Goal: Task Accomplishment & Management: Manage account settings

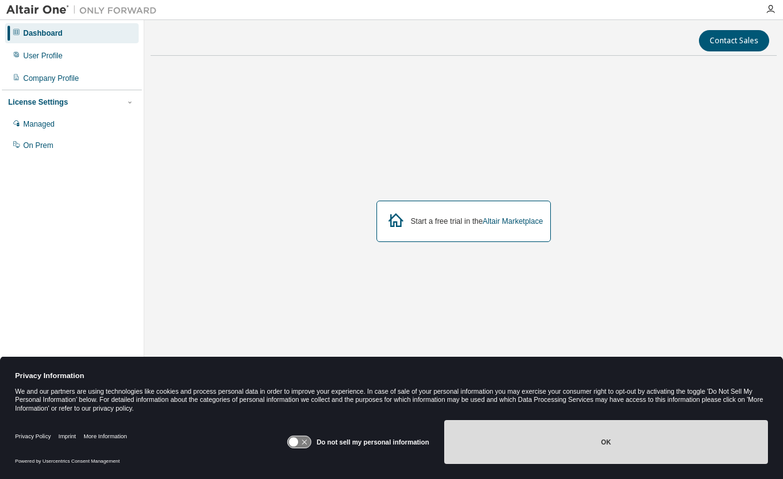
click at [548, 422] on button "OK" at bounding box center [606, 442] width 324 height 44
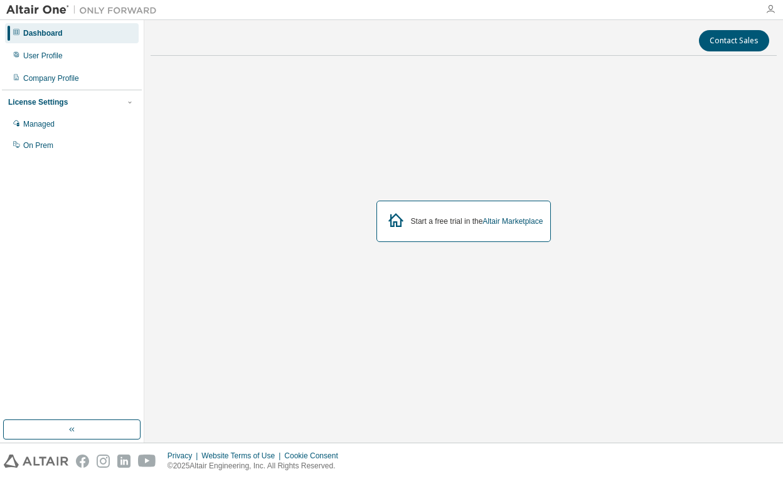
click at [767, 13] on icon "button" at bounding box center [770, 9] width 10 height 10
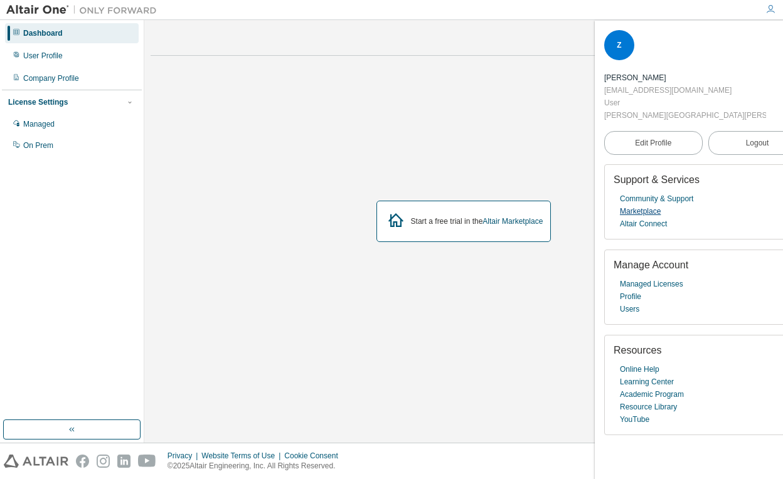
click at [647, 205] on link "Marketplace" at bounding box center [640, 211] width 41 height 13
click at [661, 278] on link "Managed Licenses" at bounding box center [651, 284] width 63 height 13
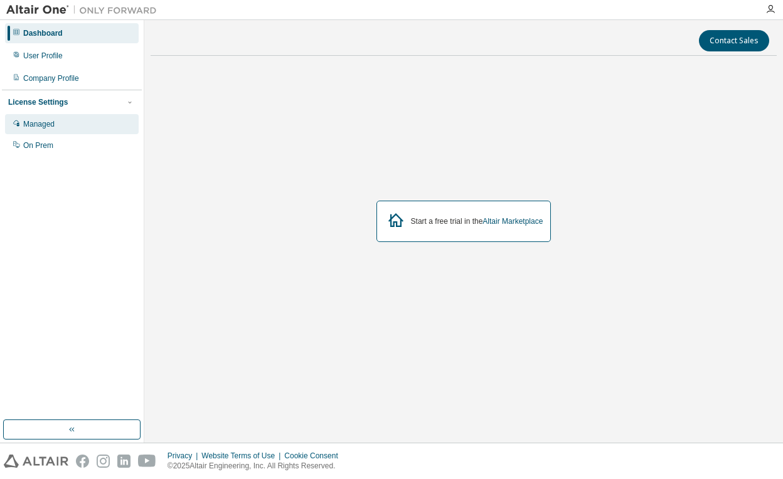
click at [71, 122] on div "Managed" at bounding box center [72, 124] width 134 height 20
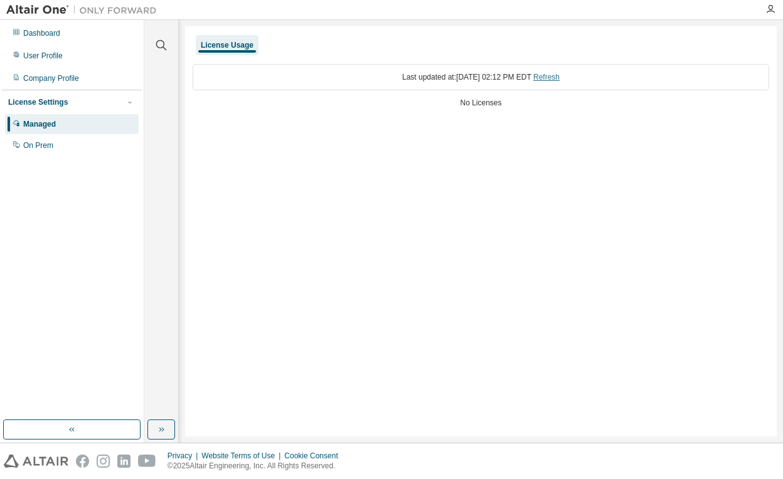
click at [560, 76] on link "Refresh" at bounding box center [546, 77] width 26 height 9
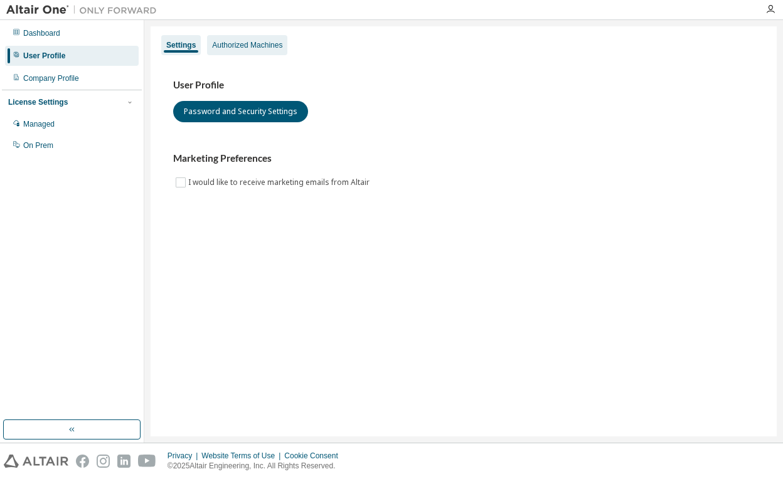
click at [267, 55] on div "Authorized Machines" at bounding box center [247, 45] width 80 height 20
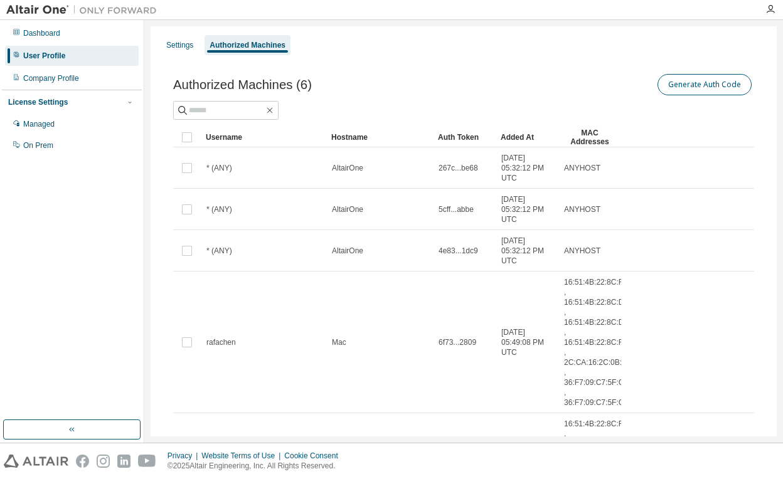
click at [687, 94] on button "Generate Auth Code" at bounding box center [704, 84] width 94 height 21
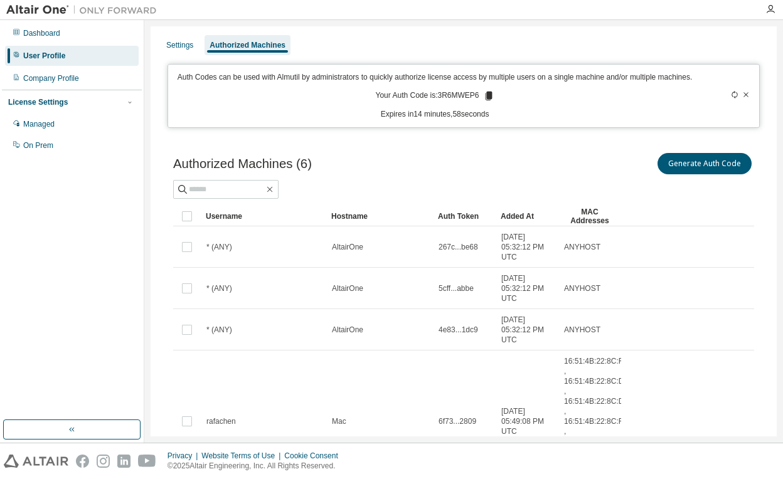
click at [489, 100] on icon at bounding box center [488, 96] width 7 height 9
click at [43, 119] on div "Managed" at bounding box center [38, 124] width 31 height 10
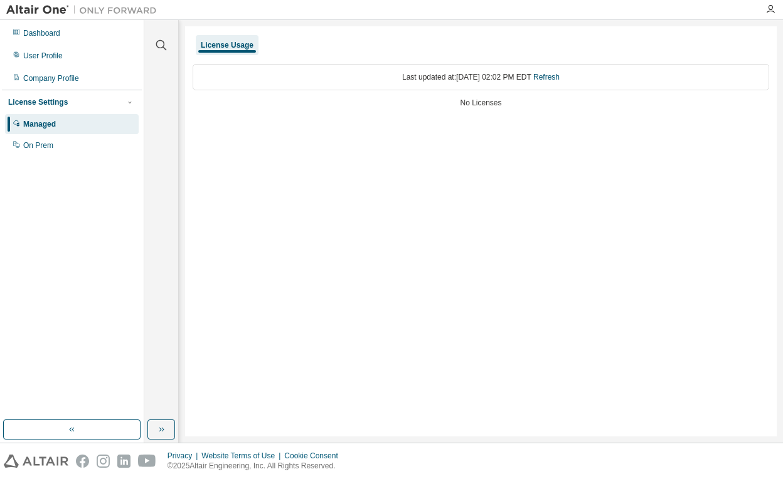
click at [380, 81] on div "Last updated at: Fri 2025-08-29 02:02 PM EDT Refresh" at bounding box center [481, 77] width 576 height 26
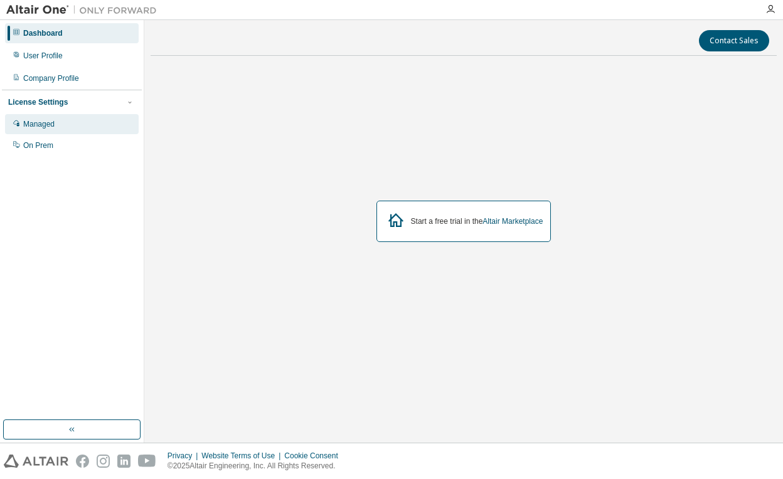
click at [89, 122] on div "Managed" at bounding box center [72, 124] width 134 height 20
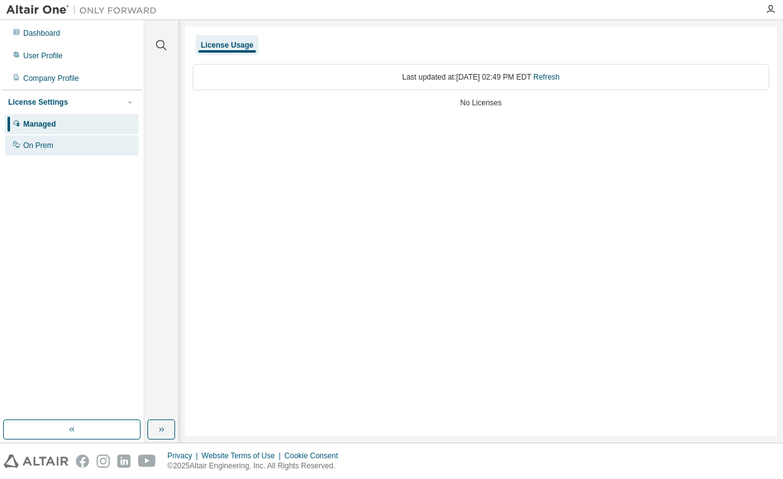
click at [85, 146] on div "On Prem" at bounding box center [72, 145] width 134 height 20
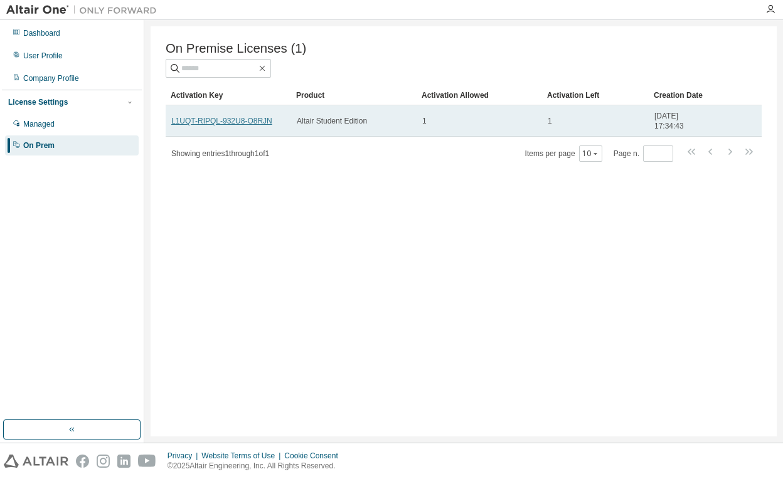
click at [233, 123] on link "L1UQT-RIPQL-932U8-O8RJN" at bounding box center [221, 121] width 101 height 9
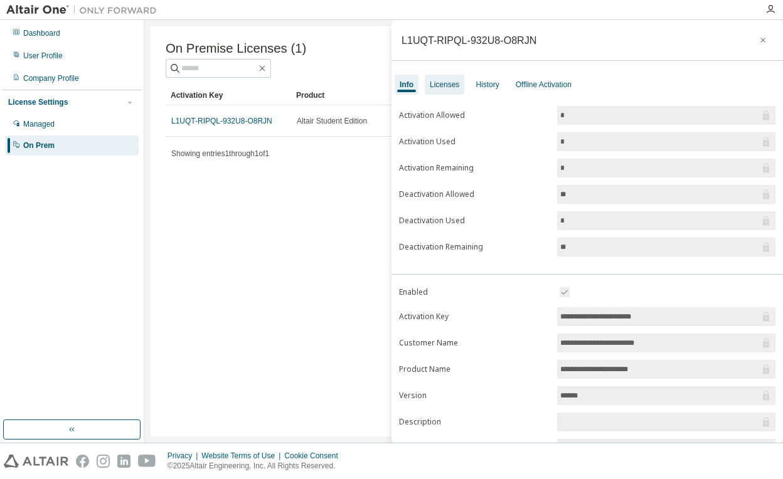
click at [456, 85] on div "Licenses" at bounding box center [444, 85] width 29 height 10
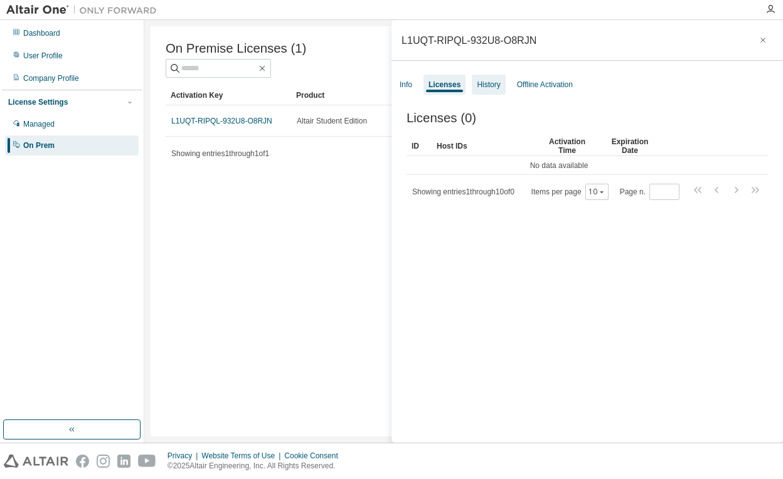
click at [490, 82] on div "History" at bounding box center [488, 85] width 23 height 10
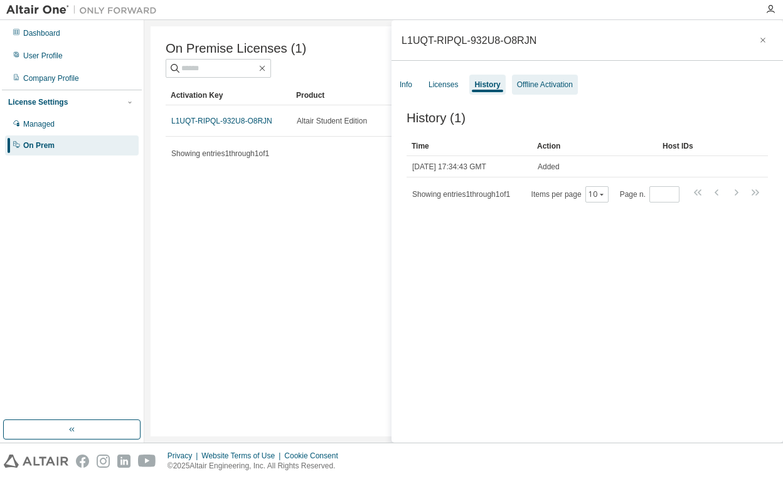
click at [519, 89] on div "Offline Activation" at bounding box center [545, 85] width 66 height 20
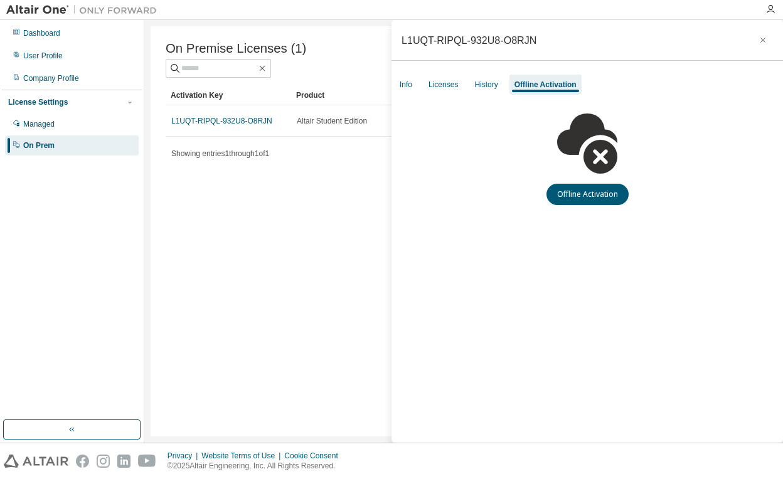
click at [337, 253] on div "On Premise Licenses (1) Clear Load Save Save As Field Operator Value Select fil…" at bounding box center [464, 231] width 626 height 410
click at [404, 80] on div "Info" at bounding box center [406, 85] width 13 height 10
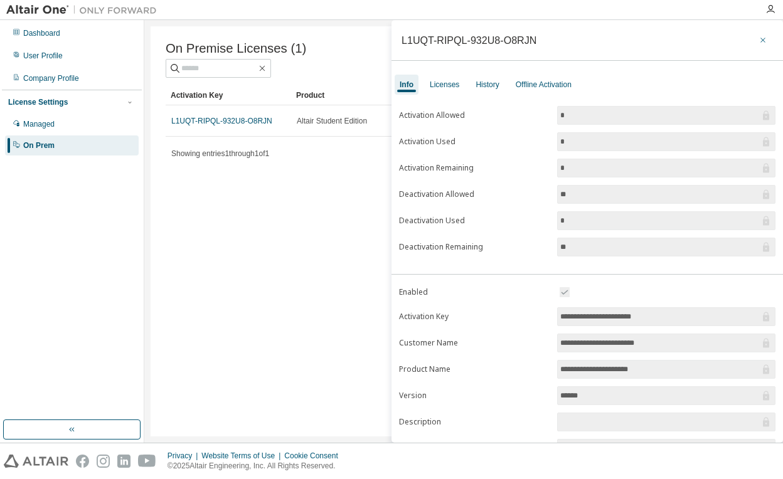
click at [760, 42] on icon "button" at bounding box center [762, 40] width 5 height 5
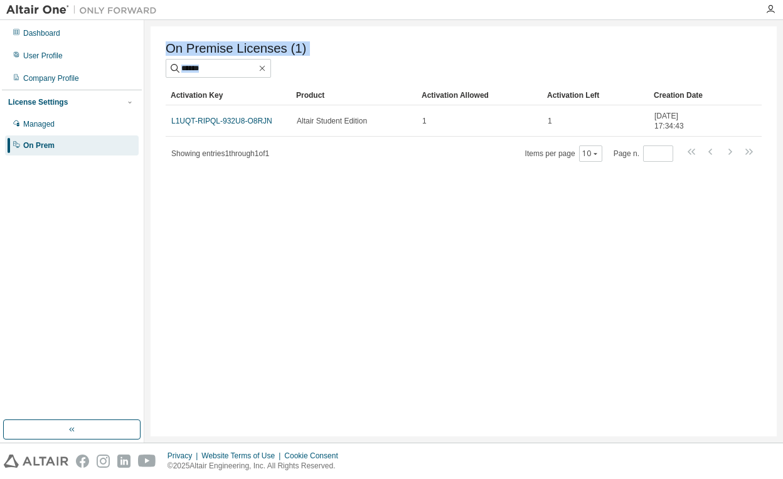
drag, startPoint x: 159, startPoint y: 118, endPoint x: 233, endPoint y: 176, distance: 93.4
click at [233, 176] on div "On Premise Licenses (1) Clear Load Save Save As Field Operator Value Select fil…" at bounding box center [464, 231] width 626 height 410
click at [204, 228] on div "On Premise Licenses (1) Clear Load Save Save As Field Operator Value Select fil…" at bounding box center [464, 231] width 626 height 410
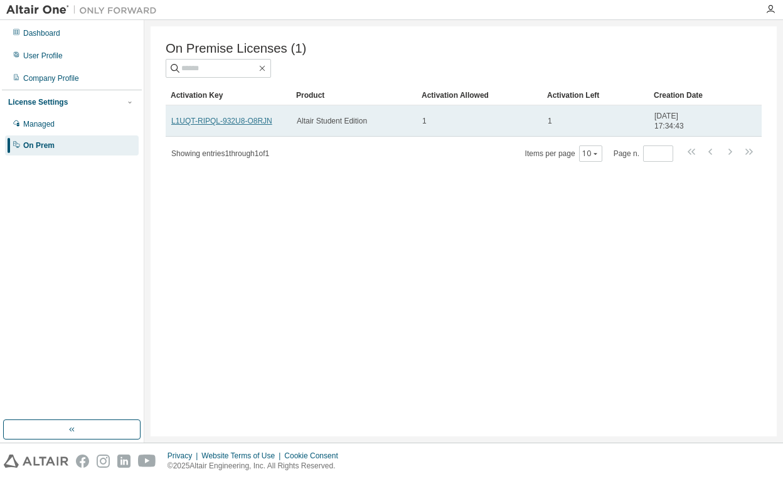
click at [263, 122] on link "L1UQT-RIPQL-932U8-O8RJN" at bounding box center [221, 121] width 101 height 9
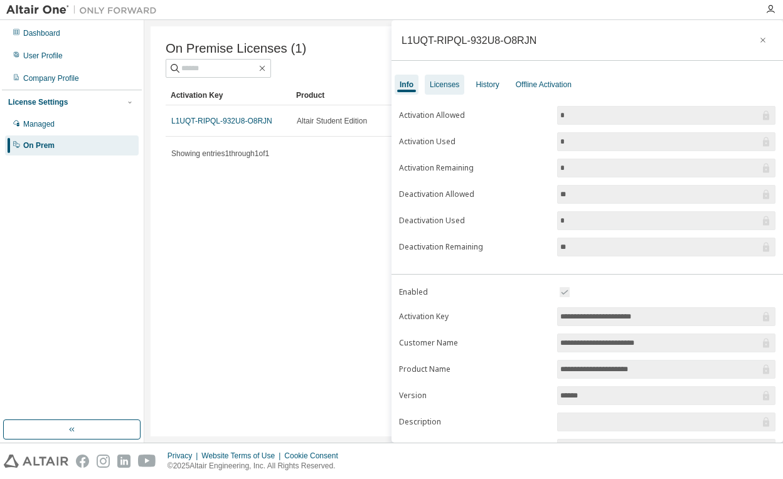
click at [443, 79] on div "Licenses" at bounding box center [445, 85] width 40 height 20
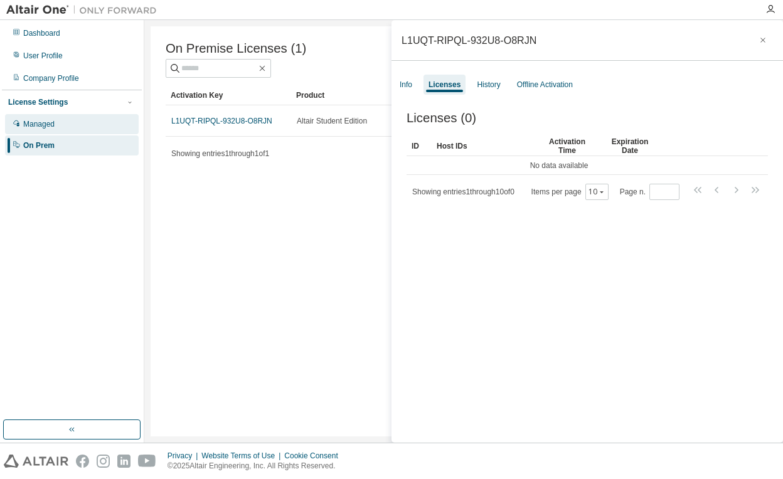
click at [117, 116] on div "Managed" at bounding box center [72, 124] width 134 height 20
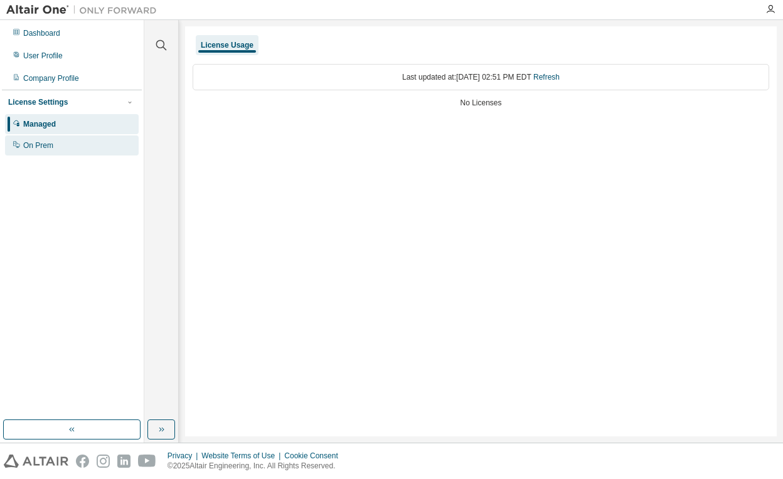
click at [106, 139] on div "On Prem" at bounding box center [72, 145] width 134 height 20
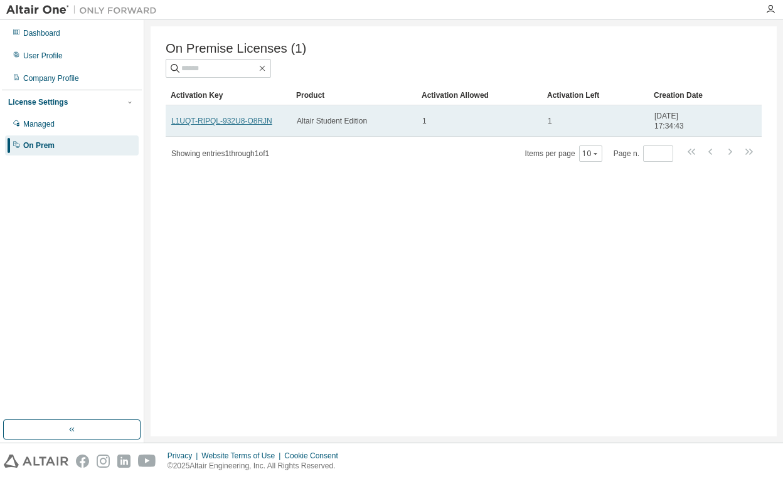
click at [264, 122] on link "L1UQT-RIPQL-932U8-O8RJN" at bounding box center [221, 121] width 101 height 9
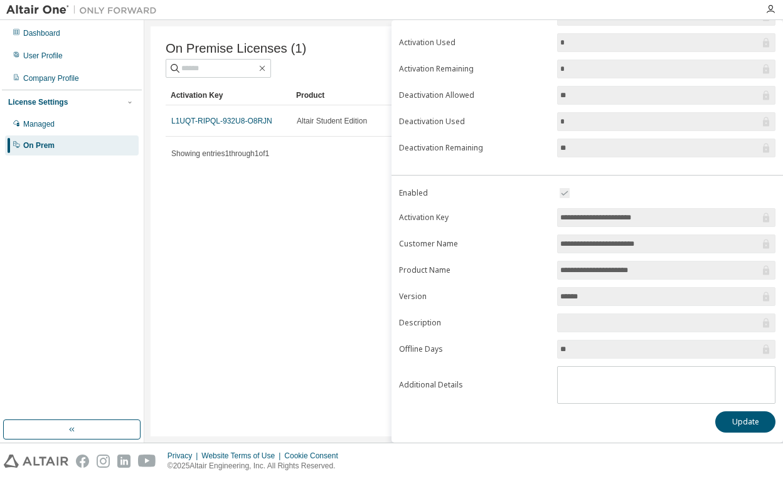
scroll to position [99, 0]
click at [575, 290] on input "******" at bounding box center [659, 296] width 199 height 13
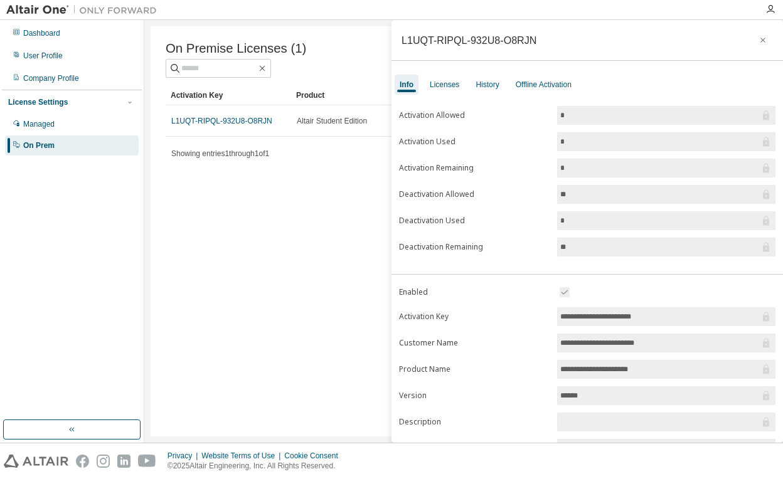
scroll to position [0, 0]
click at [432, 78] on div "Licenses" at bounding box center [445, 85] width 40 height 20
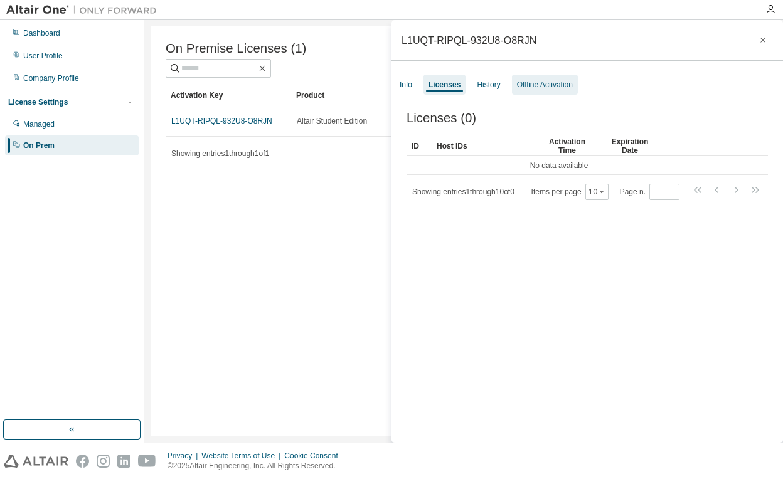
click at [528, 80] on div "Offline Activation" at bounding box center [545, 85] width 56 height 10
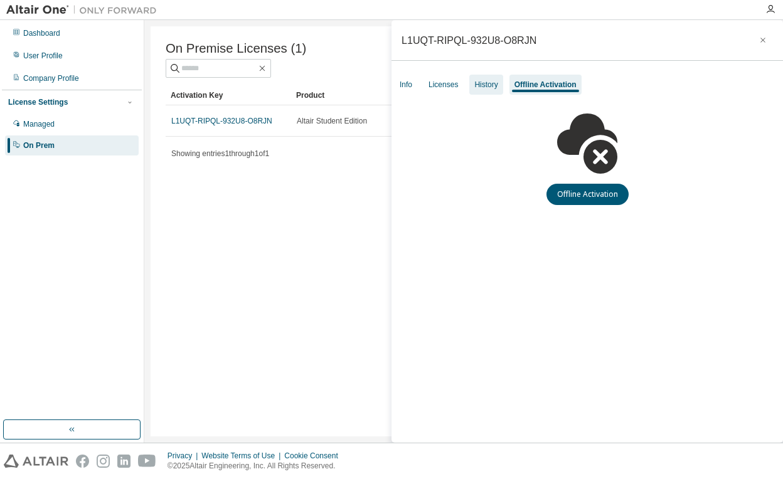
click at [479, 85] on div "History" at bounding box center [485, 85] width 23 height 10
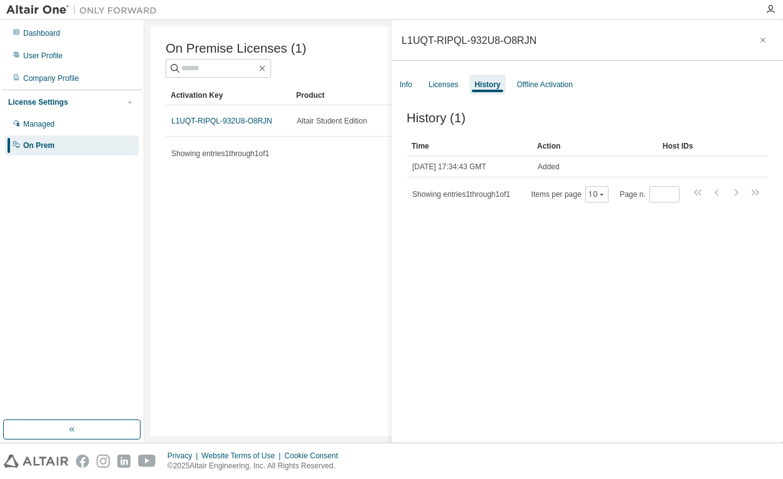
click at [262, 299] on div "On Premise Licenses (1) Clear Load Save Save As Field Operator Value Select fil…" at bounding box center [464, 231] width 626 height 410
